Goal: Register for event/course

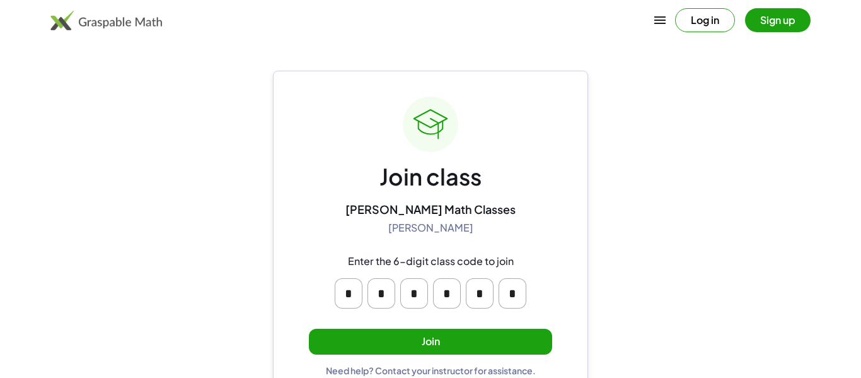
click at [537, 351] on button "Join" at bounding box center [430, 341] width 243 height 26
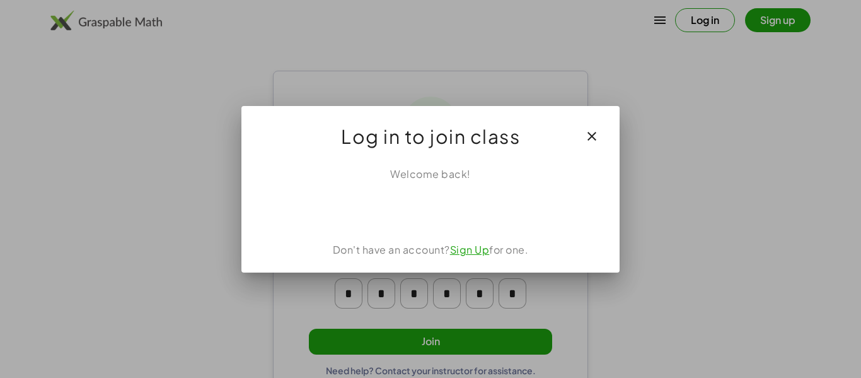
click at [614, 135] on div "Log in to join class" at bounding box center [430, 131] width 378 height 50
click at [587, 134] on icon "button" at bounding box center [591, 136] width 15 height 15
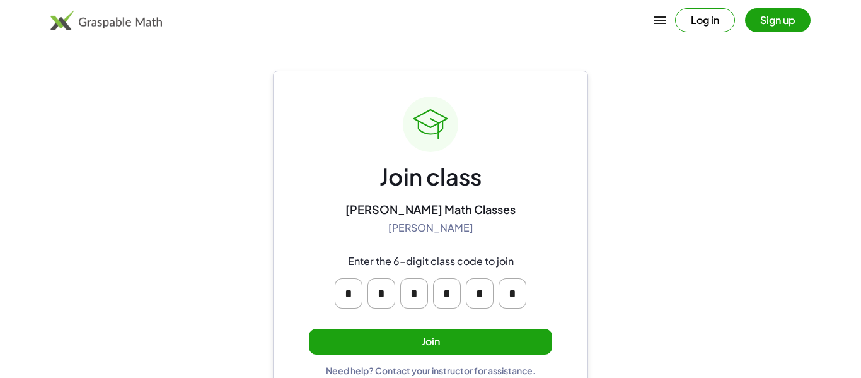
click at [485, 293] on input "*" at bounding box center [480, 293] width 28 height 30
click at [346, 294] on input "*" at bounding box center [349, 293] width 28 height 30
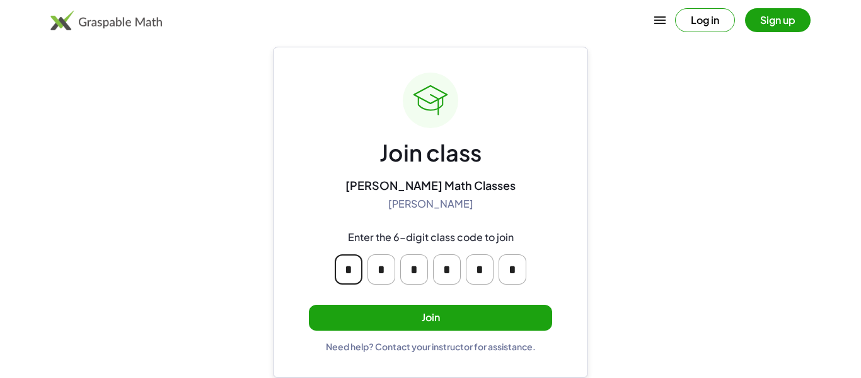
click at [337, 315] on button "Join" at bounding box center [430, 318] width 243 height 26
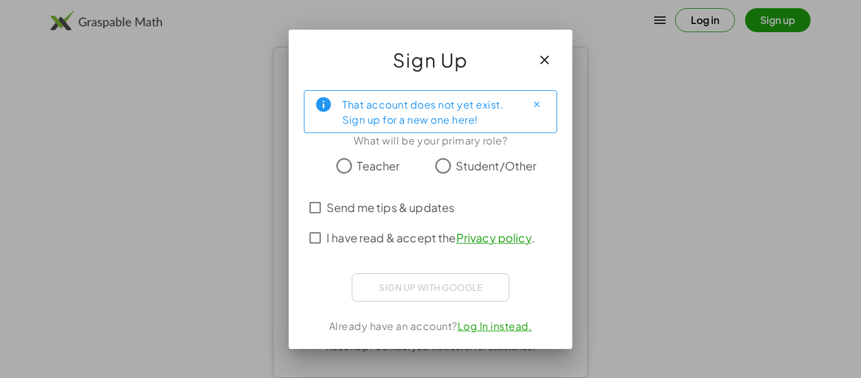
click at [466, 171] on span "Student/Other" at bounding box center [496, 165] width 81 height 17
click at [430, 199] on span "Send me tips & updates" at bounding box center [391, 207] width 128 height 17
click at [434, 200] on span "Send me tips & updates" at bounding box center [391, 207] width 128 height 17
click at [445, 264] on div "That account does not yet exist. Sign up for a new one here! What will be your …" at bounding box center [431, 214] width 284 height 269
click at [441, 239] on span "I have read & accept the Privacy policy ." at bounding box center [431, 237] width 208 height 17
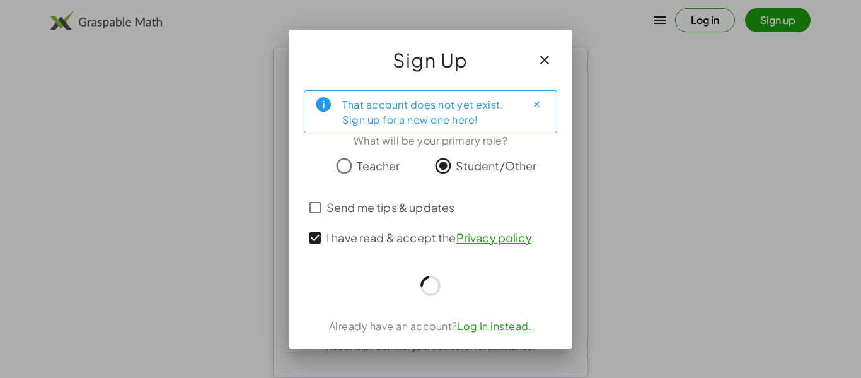
scroll to position [24, 0]
